Goal: Book appointment/travel/reservation

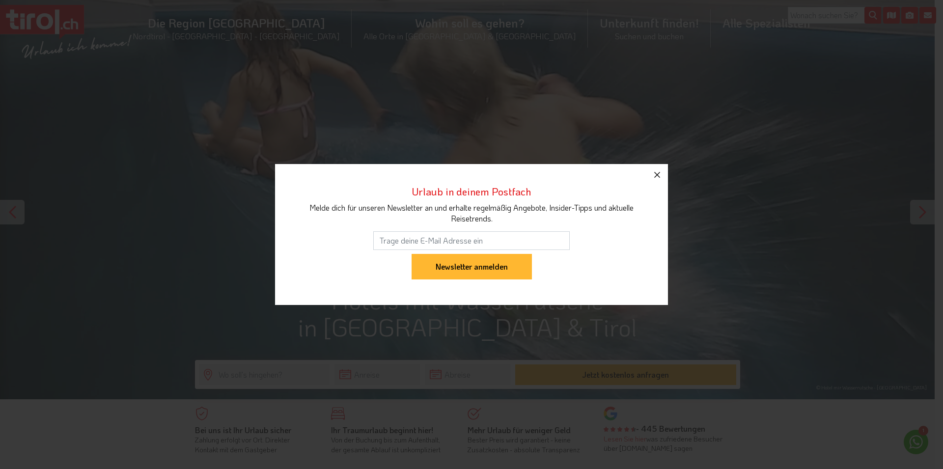
click at [658, 178] on icon "button" at bounding box center [657, 175] width 12 height 12
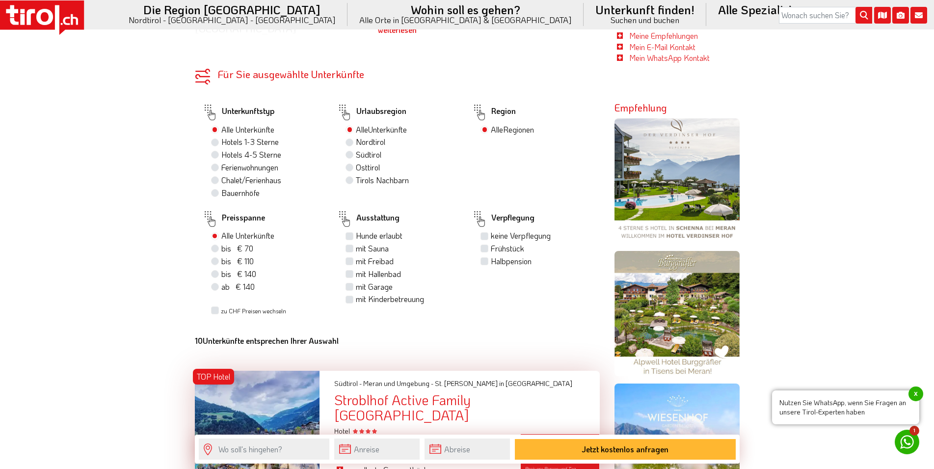
scroll to position [801, 0]
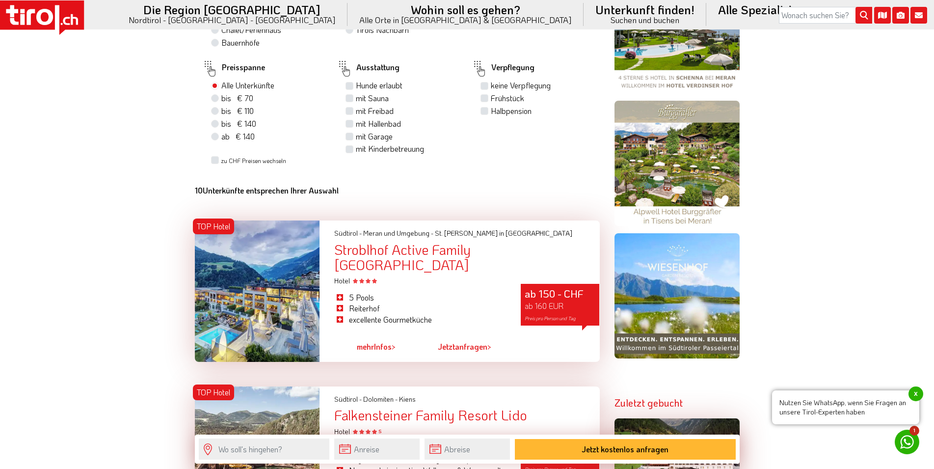
click at [404, 257] on div "Stroblhof Active Family [GEOGRAPHIC_DATA]" at bounding box center [466, 257] width 265 height 30
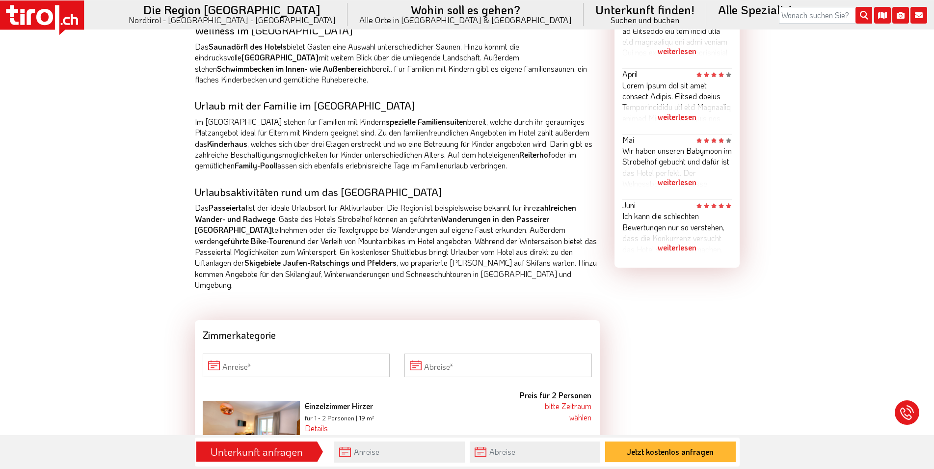
scroll to position [601, 0]
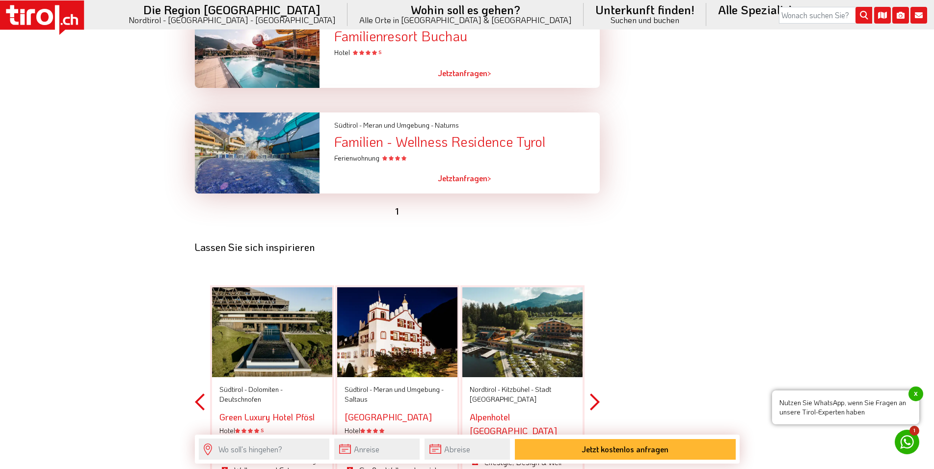
scroll to position [2604, 0]
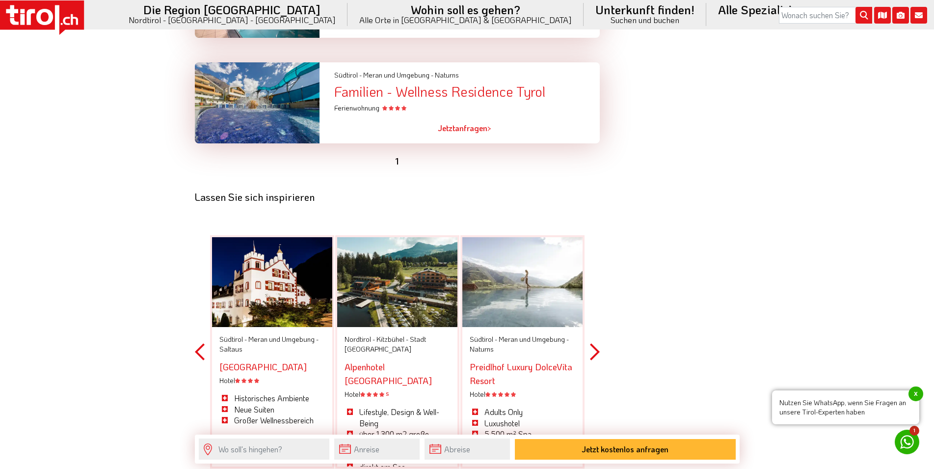
click at [597, 334] on button "Next" at bounding box center [595, 352] width 10 height 288
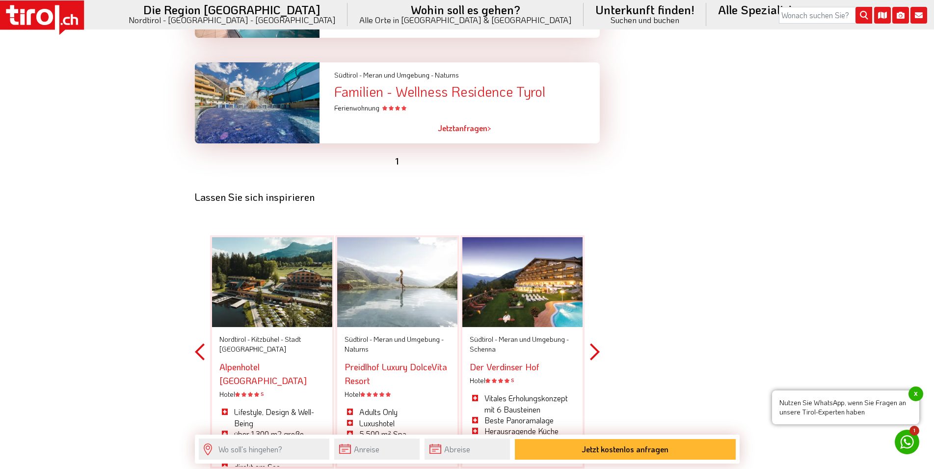
click at [597, 334] on button "Next" at bounding box center [595, 352] width 10 height 288
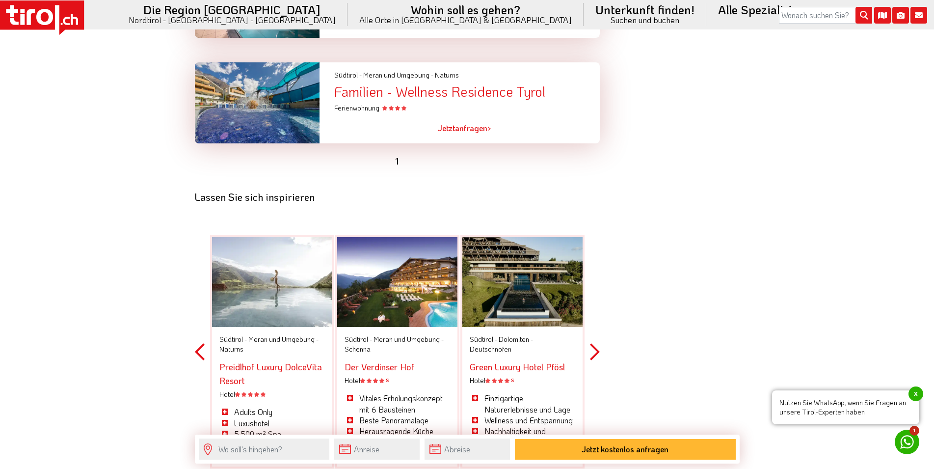
click at [597, 334] on button "Next" at bounding box center [595, 352] width 10 height 288
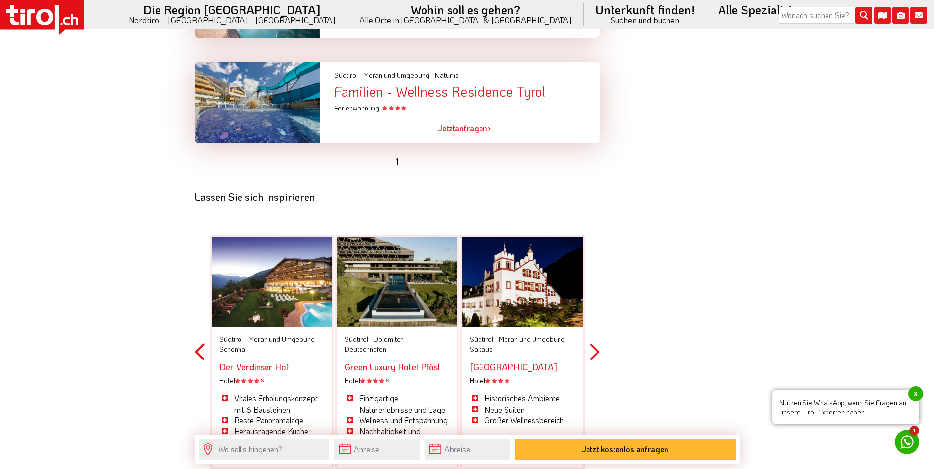
click at [597, 334] on button "Next" at bounding box center [595, 352] width 10 height 288
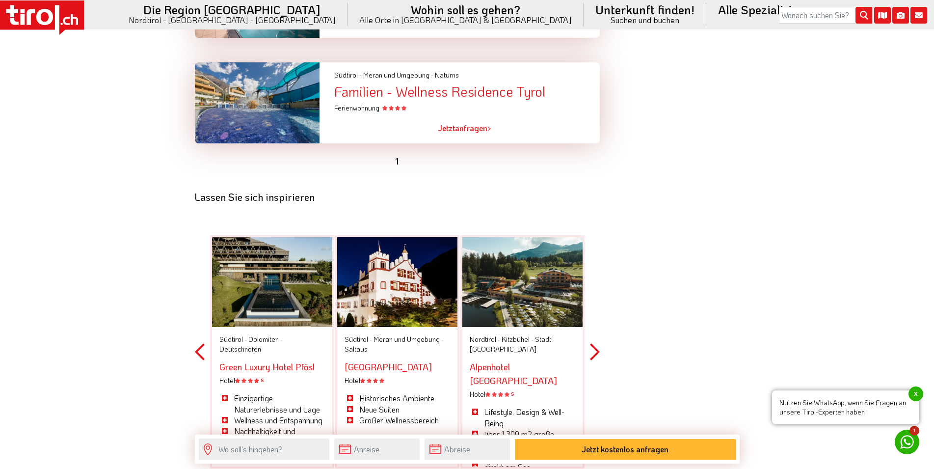
click at [597, 334] on button "Next" at bounding box center [595, 352] width 10 height 288
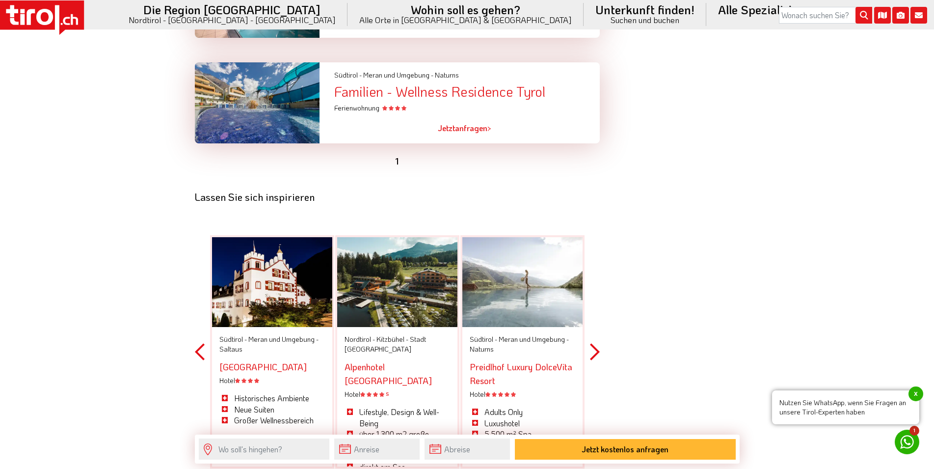
click at [597, 334] on button "Next" at bounding box center [595, 352] width 10 height 288
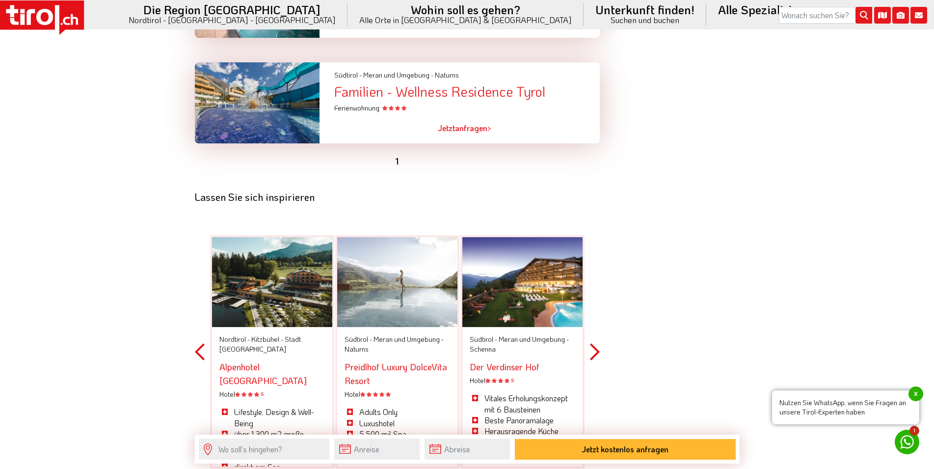
click at [597, 334] on button "Next" at bounding box center [595, 352] width 10 height 288
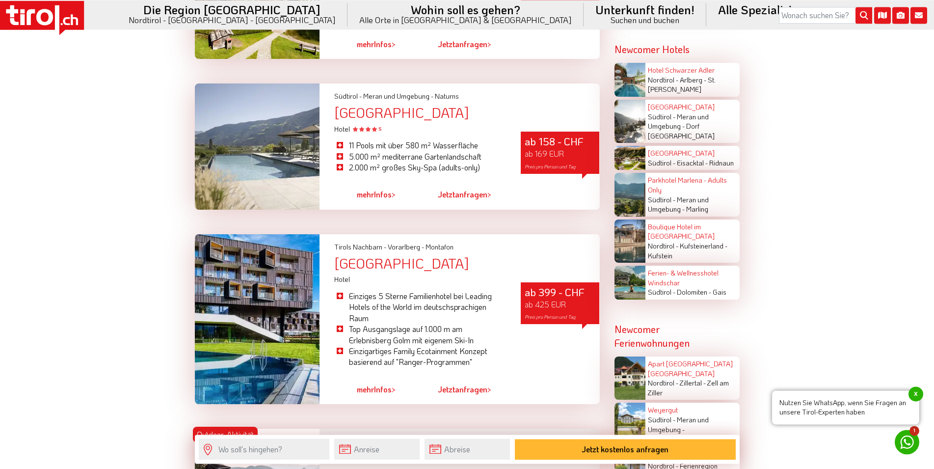
scroll to position [1302, 0]
